Goal: Check status: Check status

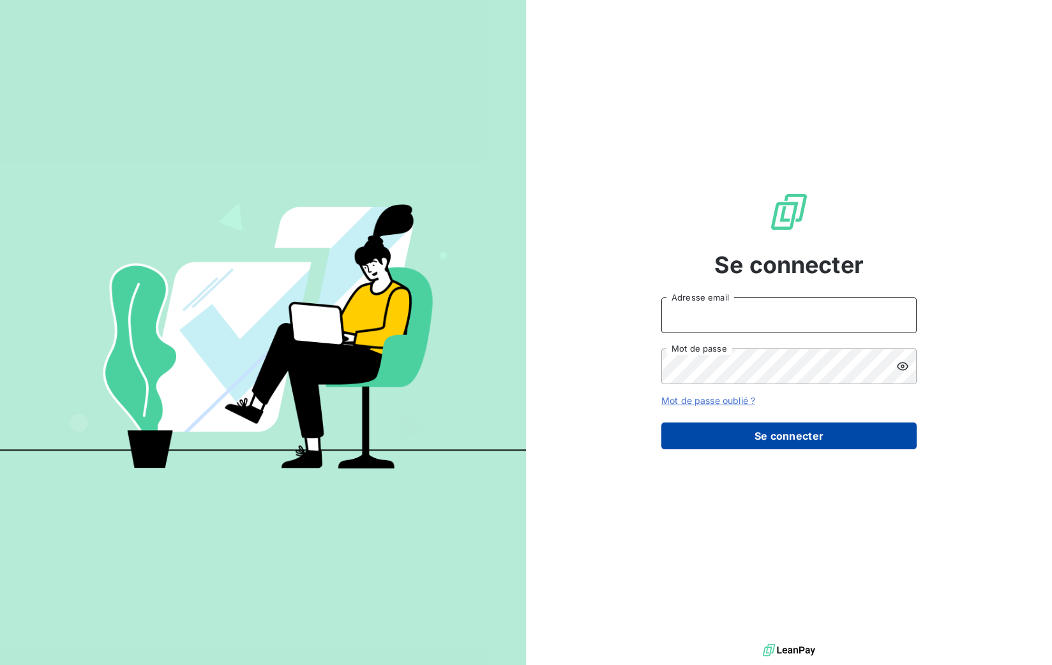
type input "[PERSON_NAME][EMAIL_ADDRESS][DOMAIN_NAME]"
click at [734, 441] on button "Se connecter" at bounding box center [788, 436] width 255 height 27
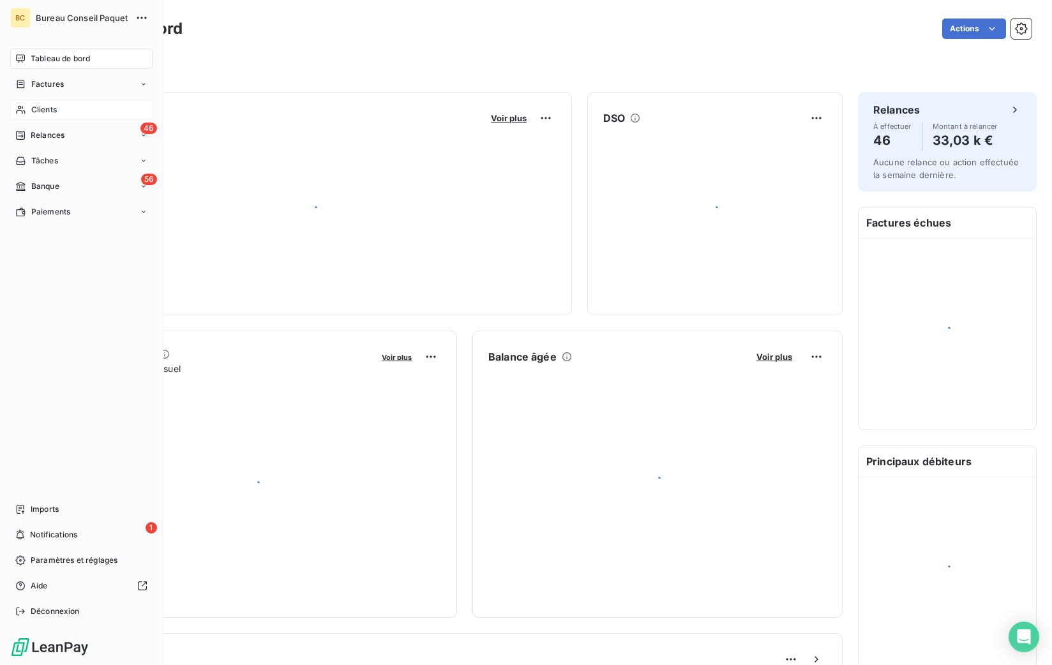
click at [36, 111] on span "Clients" at bounding box center [44, 109] width 26 height 11
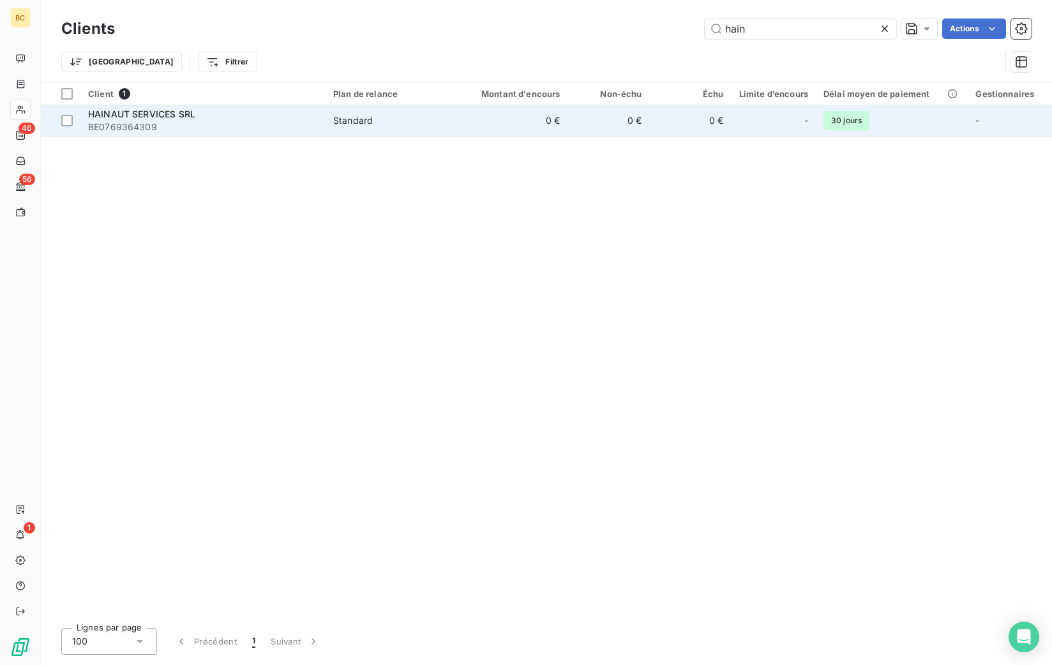
type input "hain"
click at [223, 117] on div "HAINAUT SERVICES SRL" at bounding box center [203, 114] width 230 height 13
